Goal: Task Accomplishment & Management: Manage account settings

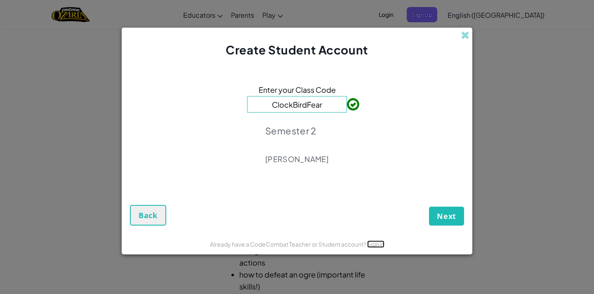
click at [379, 245] on link "Sign in" at bounding box center [375, 243] width 17 height 7
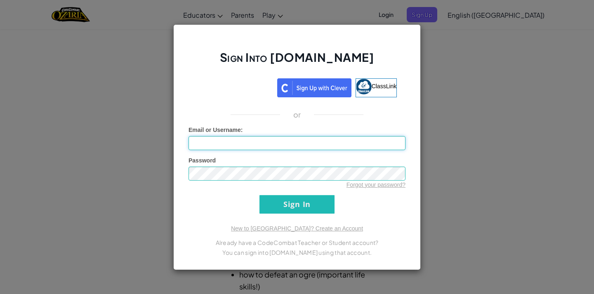
click at [353, 145] on input "Email or Username :" at bounding box center [296, 143] width 217 height 14
click at [292, 205] on input "Sign In" at bounding box center [296, 204] width 75 height 19
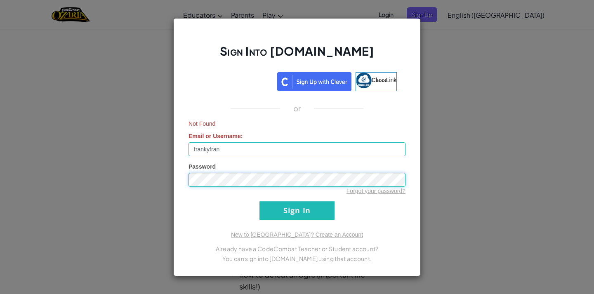
click at [259, 201] on input "Sign In" at bounding box center [296, 210] width 75 height 19
click at [310, 204] on input "Sign In" at bounding box center [296, 210] width 75 height 19
click at [259, 201] on input "Sign In" at bounding box center [296, 210] width 75 height 19
click at [154, 177] on div "Sign Into [DOMAIN_NAME] ClassLink or Not Found Email or Username : [PERSON_NAME…" at bounding box center [297, 147] width 594 height 294
click at [232, 152] on input "frankyfran" at bounding box center [296, 149] width 217 height 14
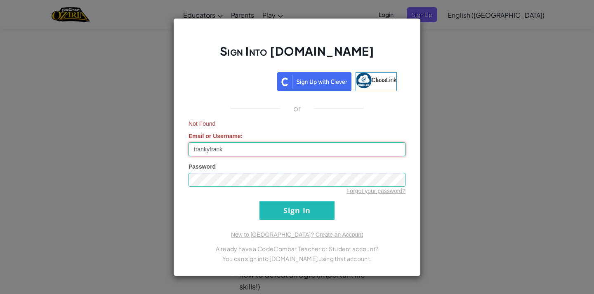
type input "frankyfrank"
click at [68, 216] on div "Sign Into [DOMAIN_NAME] ClassLink or Not Found Email or Username : frankyfrank …" at bounding box center [297, 147] width 594 height 294
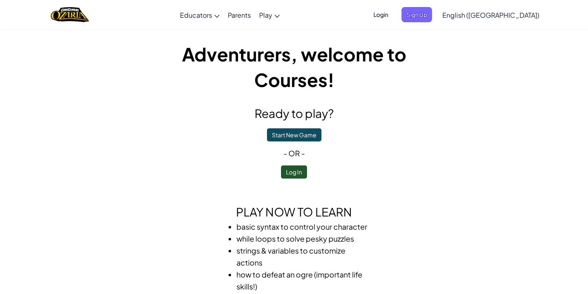
click at [393, 15] on span "Login" at bounding box center [380, 14] width 25 height 15
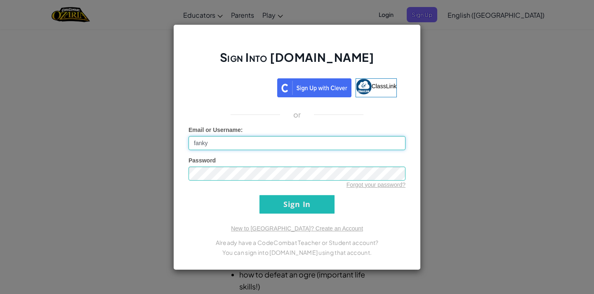
click at [195, 140] on input "fanky" at bounding box center [296, 143] width 217 height 14
click at [217, 145] on input "franky" at bounding box center [296, 143] width 217 height 14
click at [320, 198] on input "Sign In" at bounding box center [296, 204] width 75 height 19
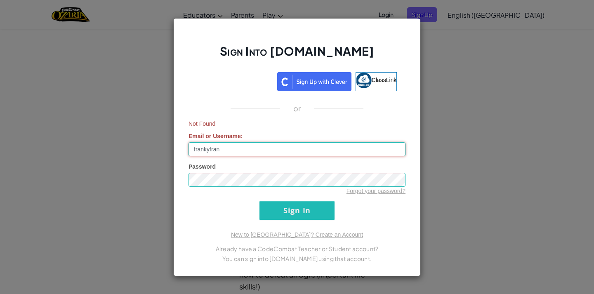
click at [220, 149] on input "frankyfran" at bounding box center [296, 149] width 217 height 14
type input "frankyfrank"
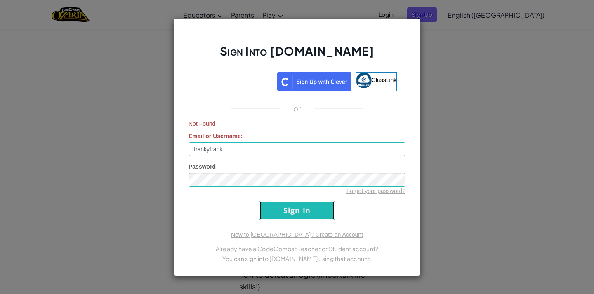
click at [297, 207] on input "Sign In" at bounding box center [296, 210] width 75 height 19
